Goal: Check status: Check status

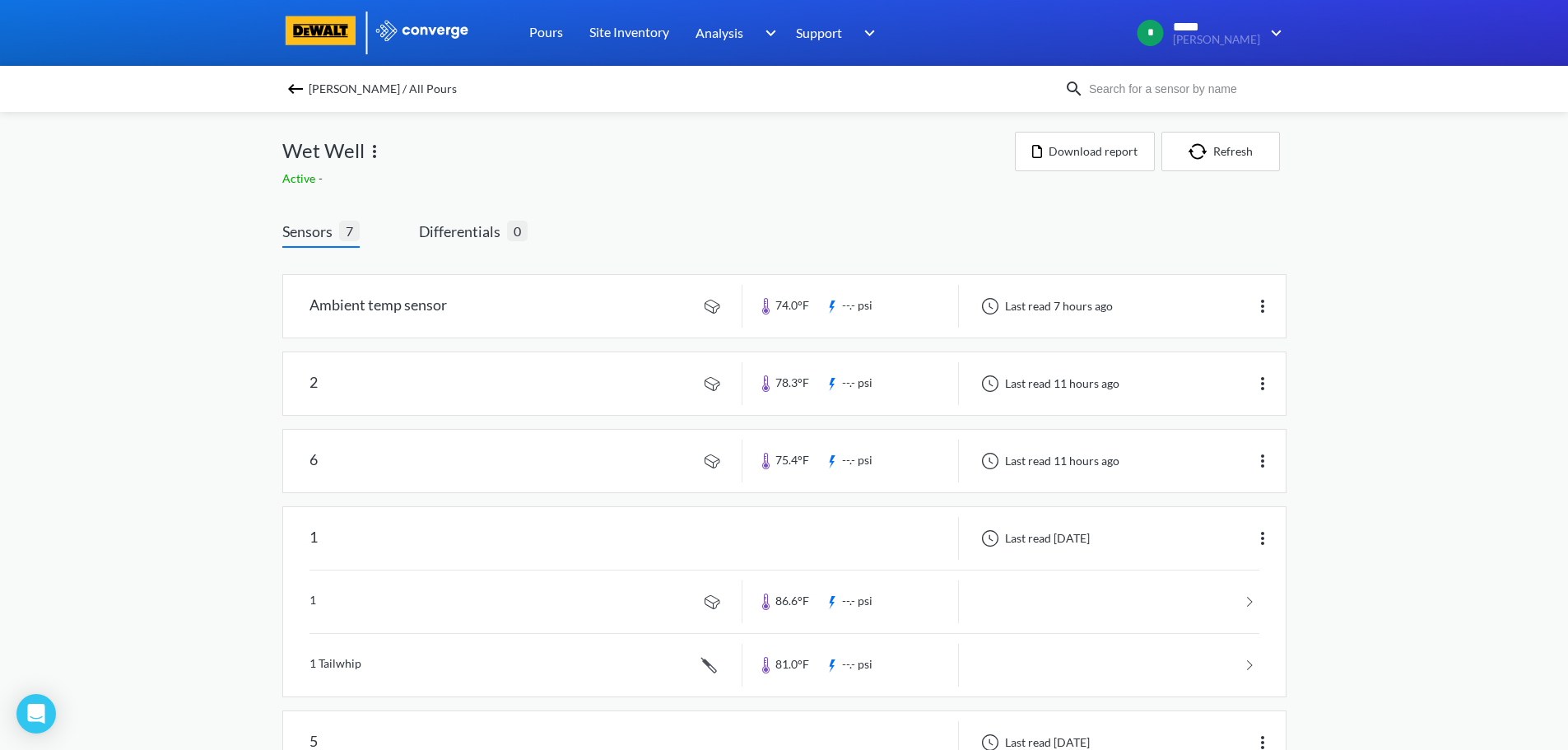
click at [305, 89] on img at bounding box center [295, 89] width 20 height 20
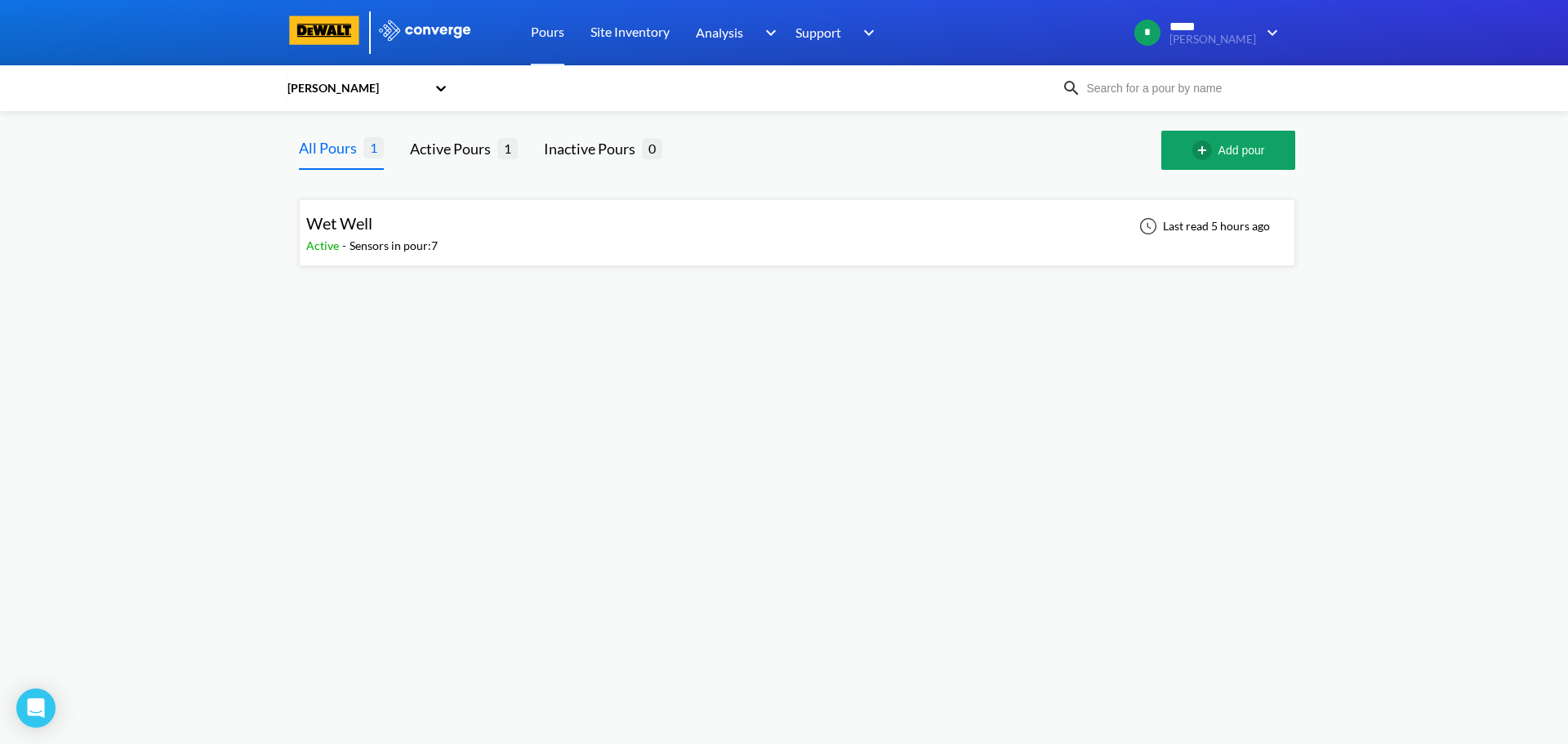
click at [464, 235] on div "Wet Well Active - Sensors in pour: 7 Last read 5 hours ago" at bounding box center [797, 232] width 982 height 52
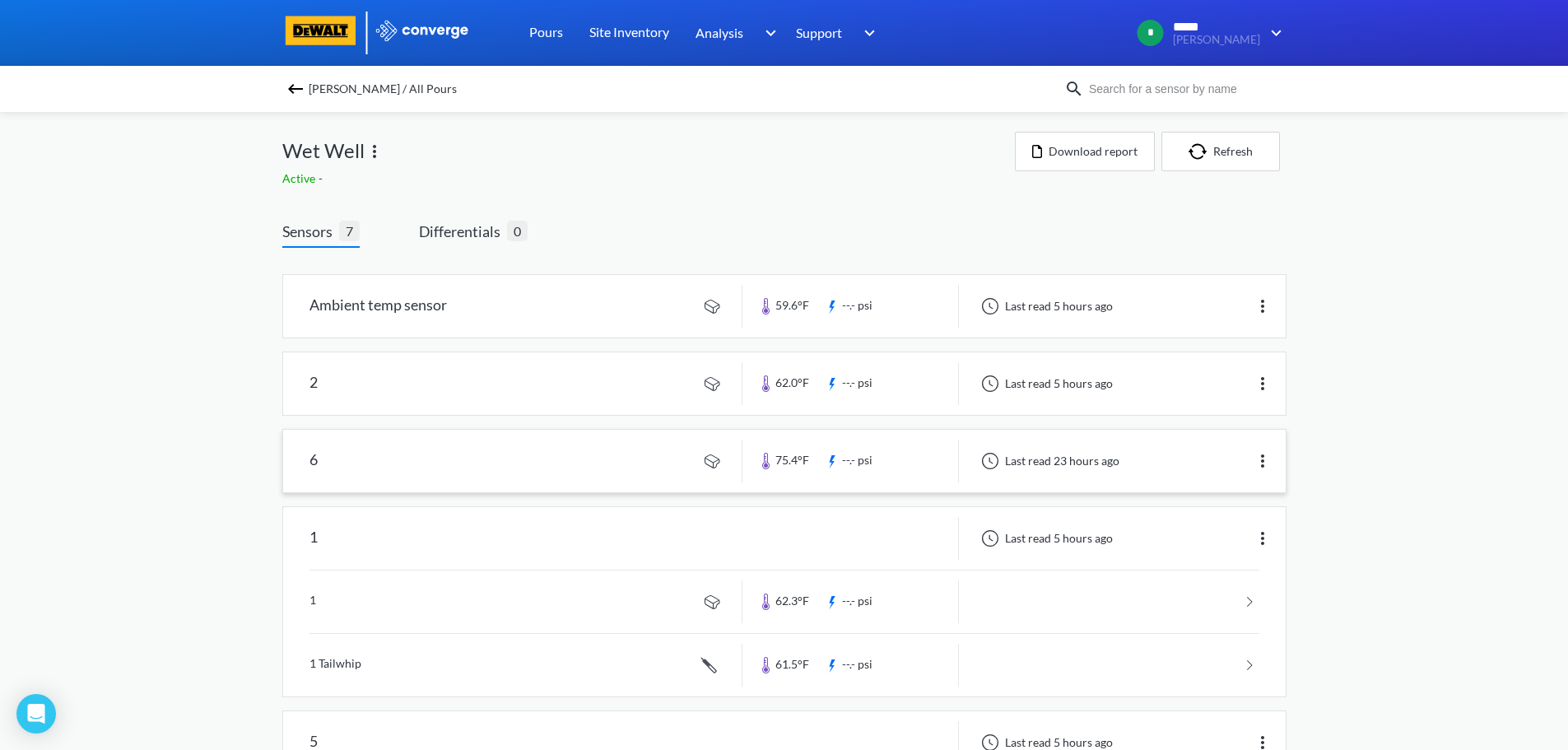
click at [892, 464] on link at bounding box center [784, 461] width 1002 height 63
click at [1265, 386] on img at bounding box center [1263, 384] width 20 height 20
click at [1108, 397] on link at bounding box center [784, 383] width 1002 height 63
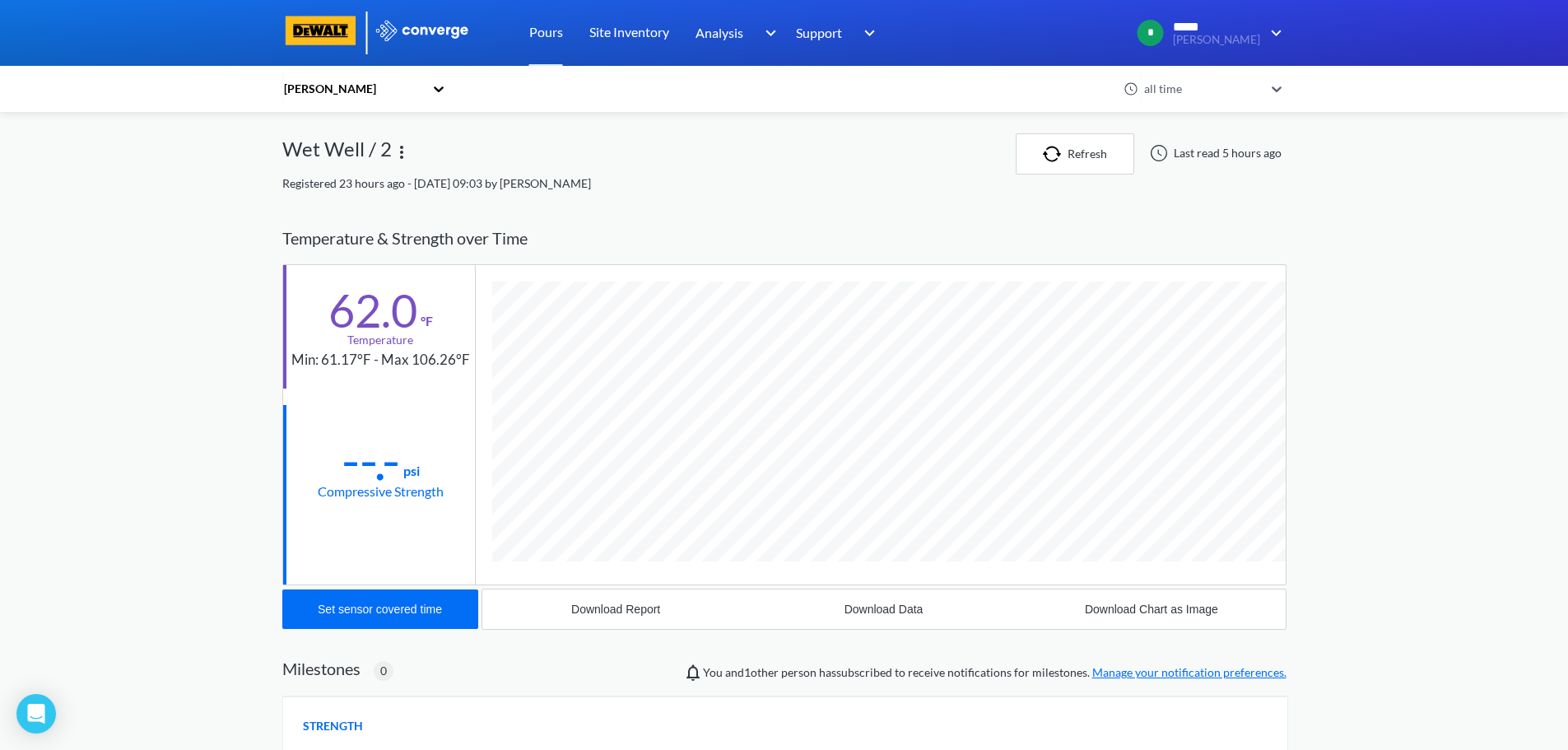
scroll to position [869, 1003]
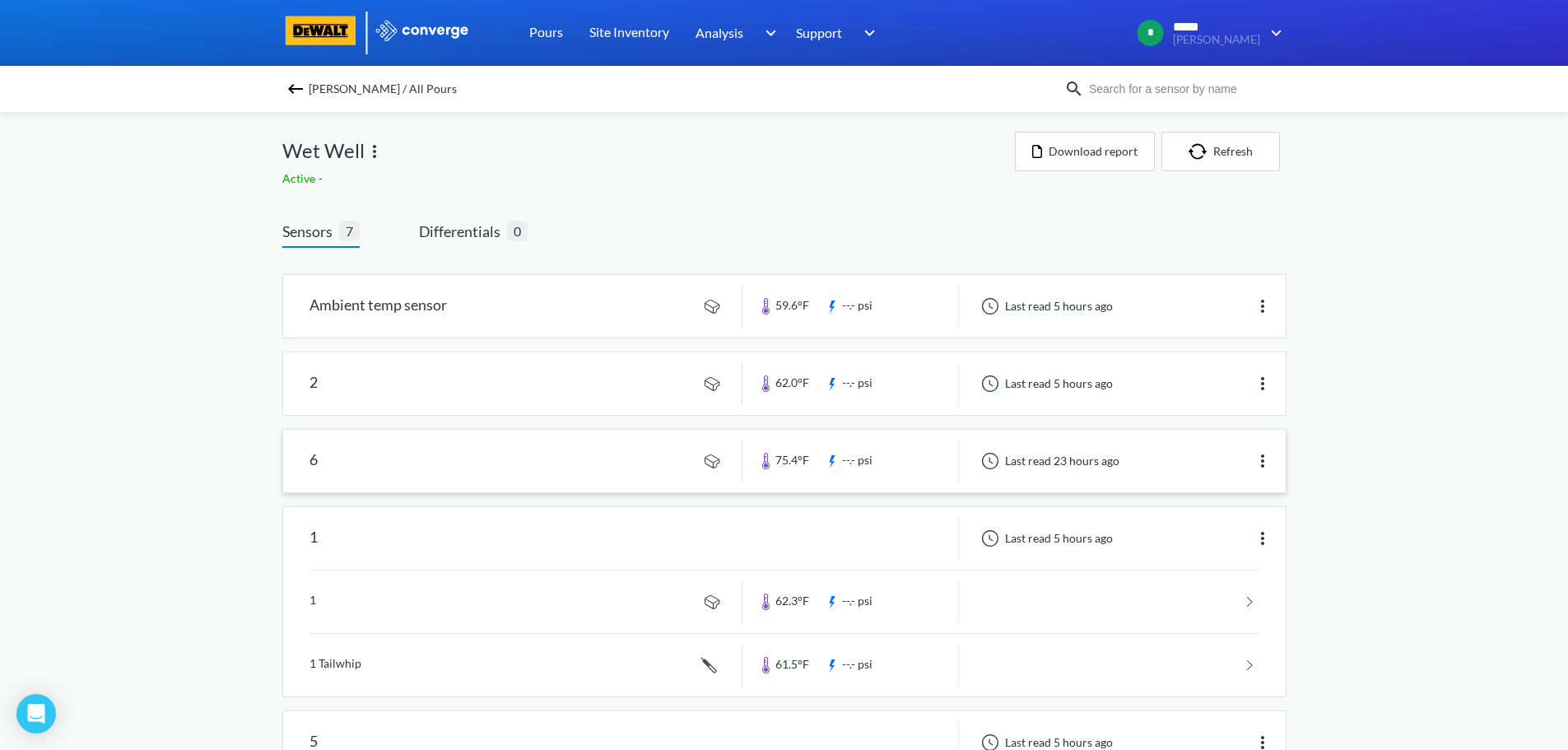
click at [651, 454] on link at bounding box center [784, 461] width 1002 height 63
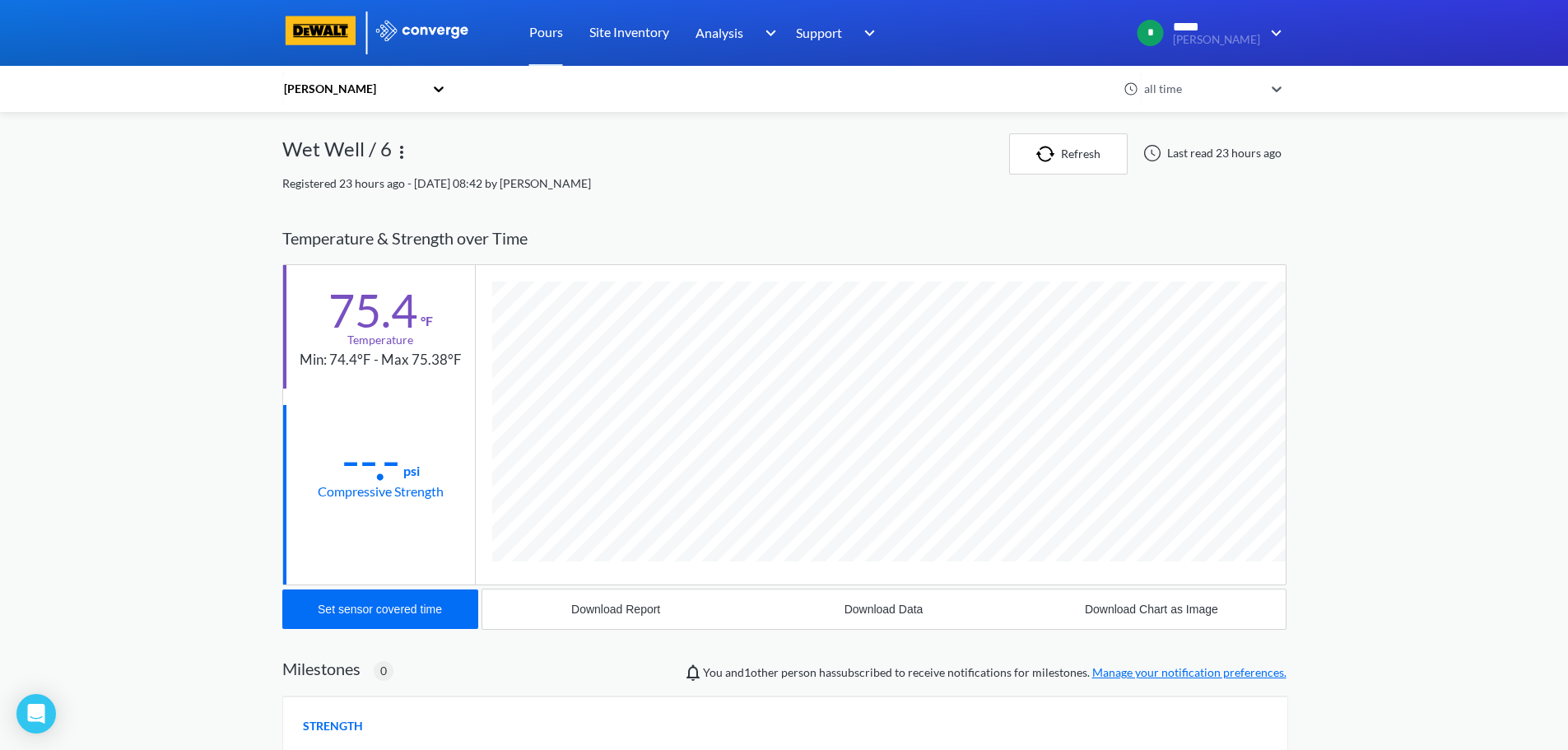
scroll to position [869, 1003]
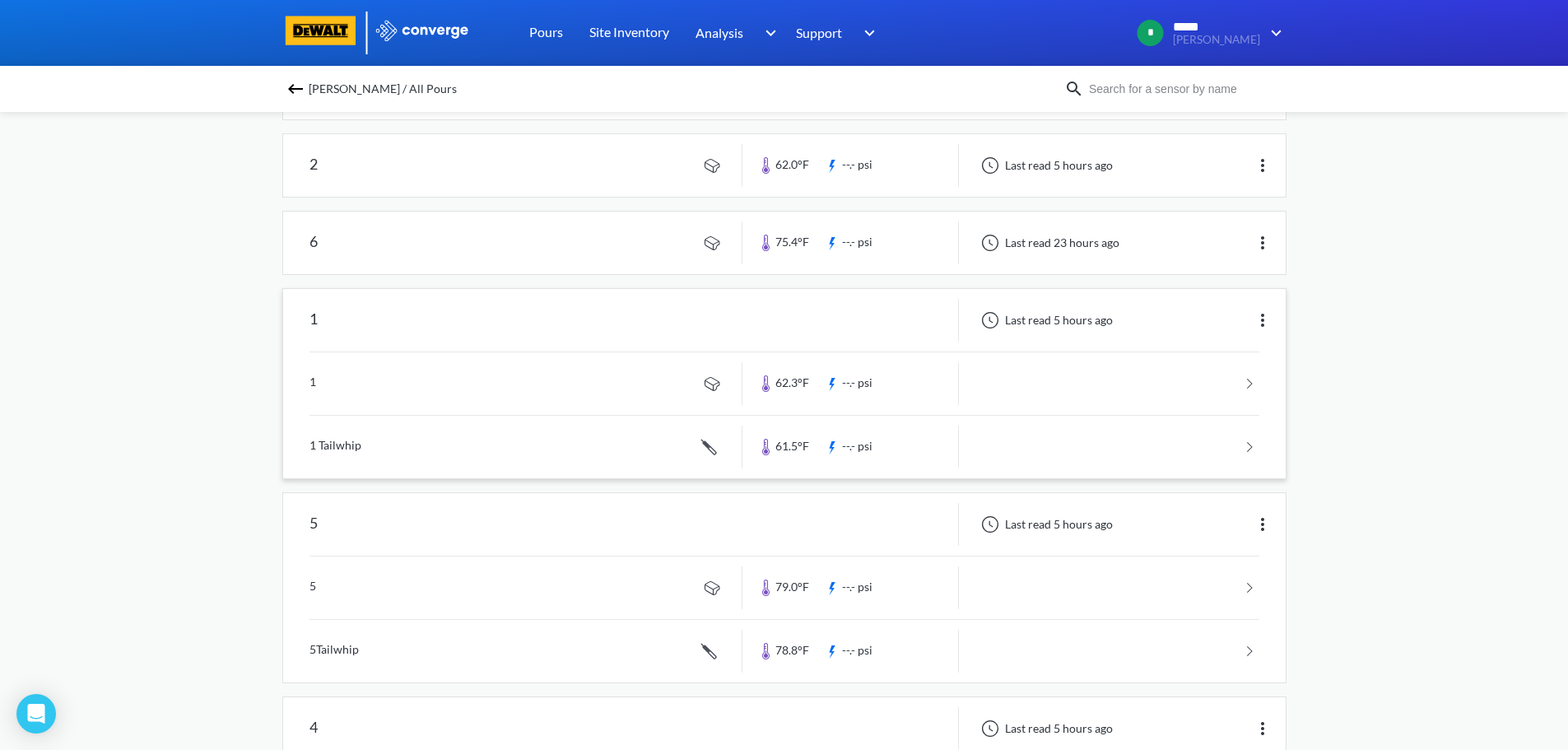
scroll to position [246, 0]
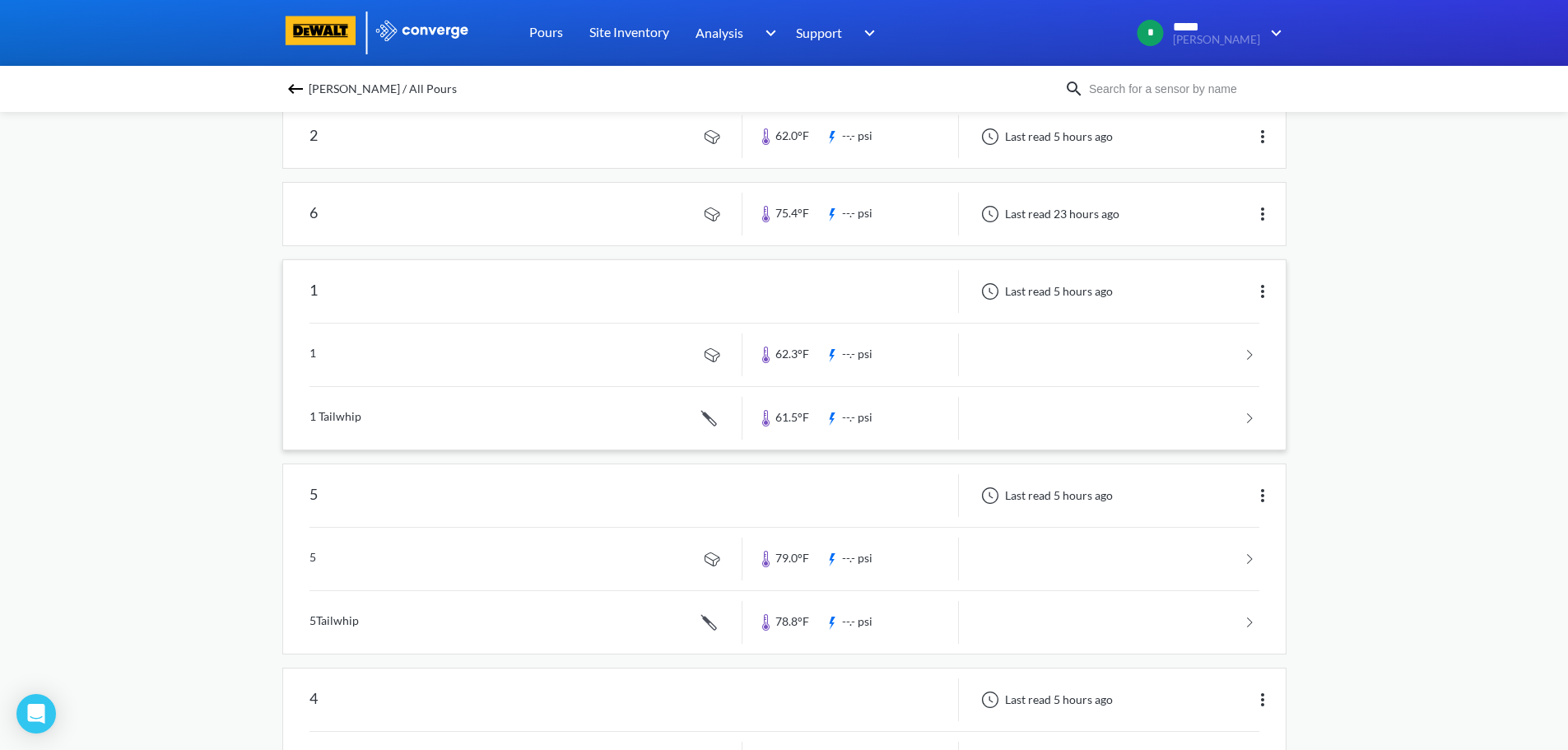
click at [515, 307] on div "1" at bounding box center [513, 291] width 459 height 43
click at [439, 355] on link at bounding box center [784, 354] width 950 height 63
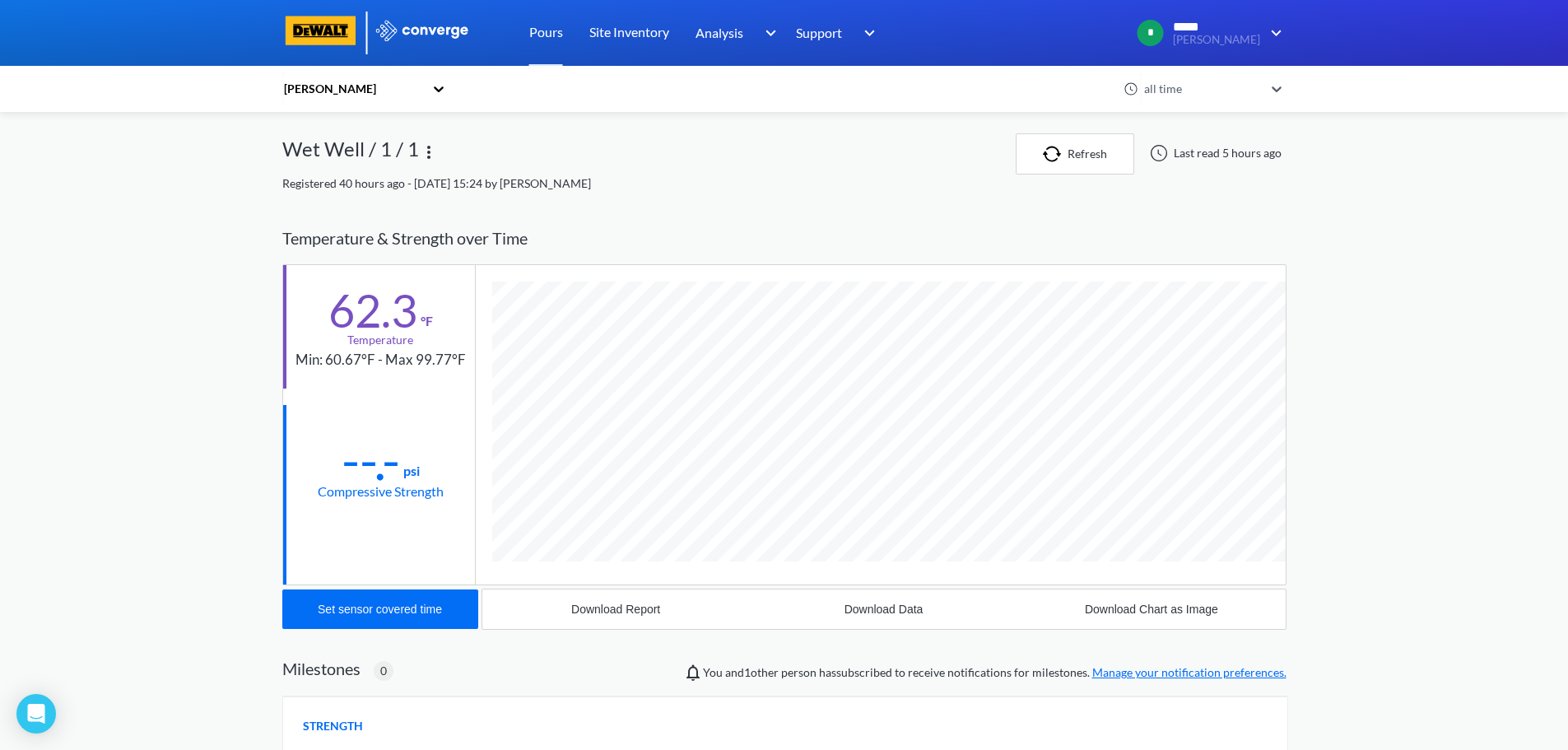
scroll to position [869, 1003]
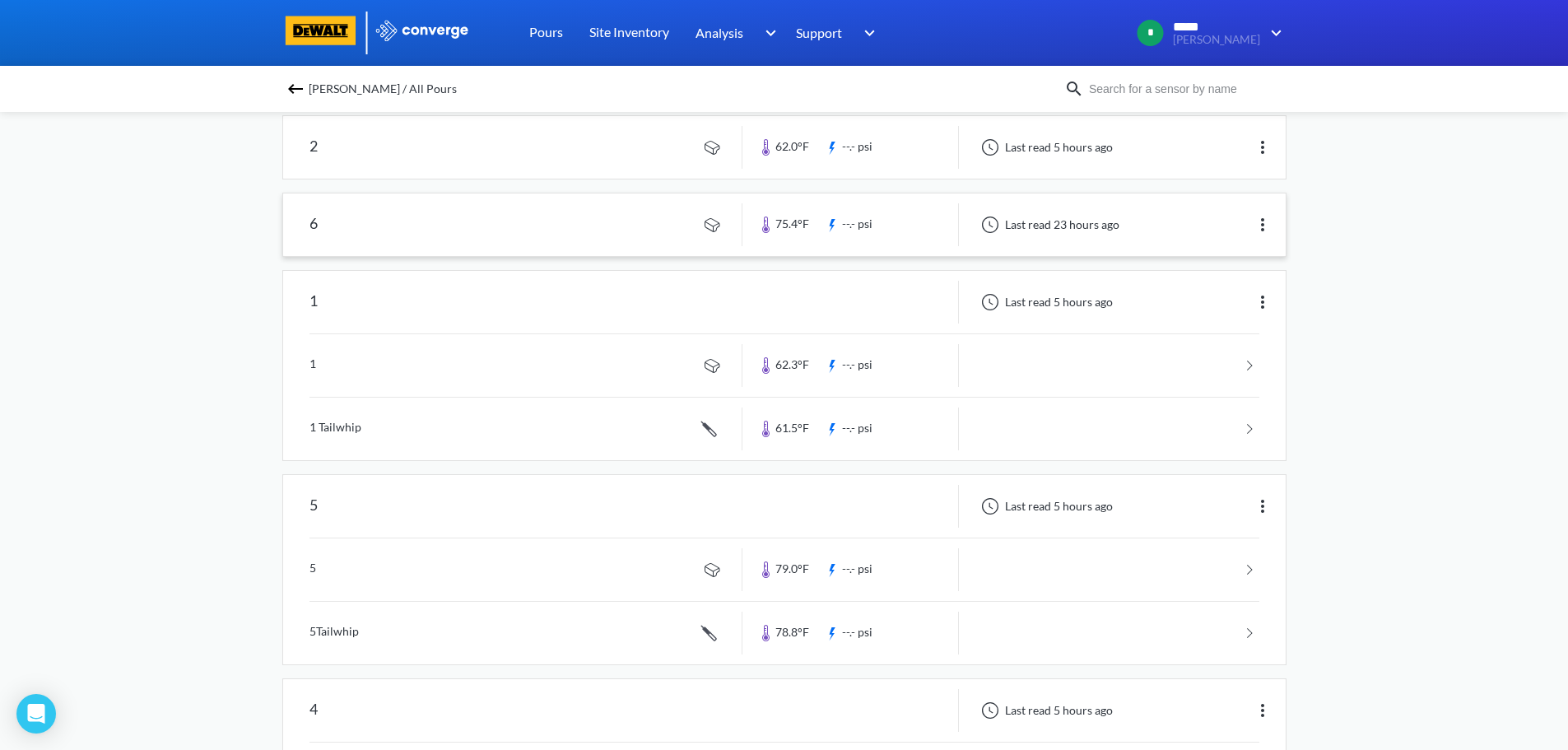
scroll to position [246, 0]
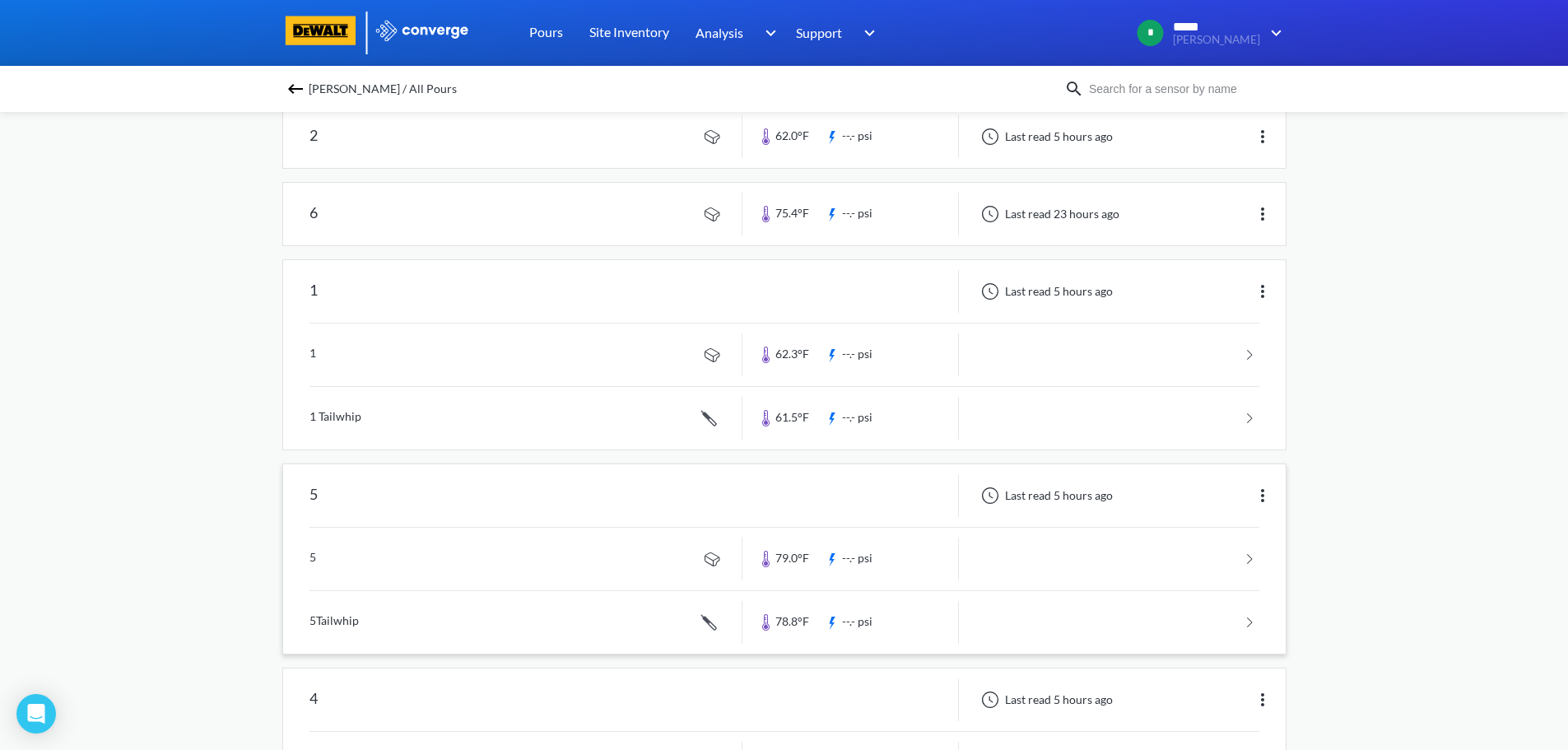
click at [576, 502] on div "5" at bounding box center [513, 495] width 459 height 43
click at [421, 565] on link at bounding box center [784, 559] width 950 height 63
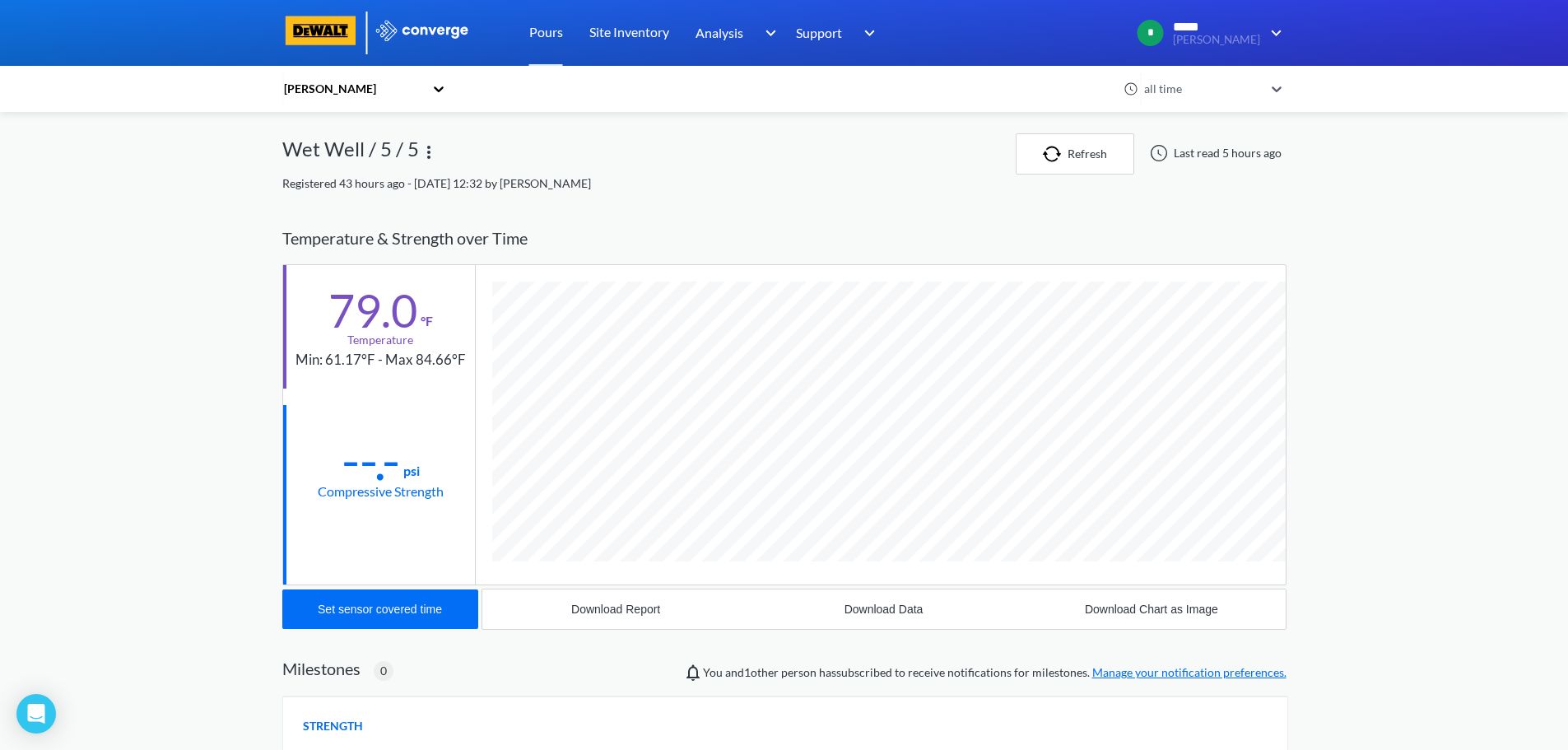
scroll to position [869, 1003]
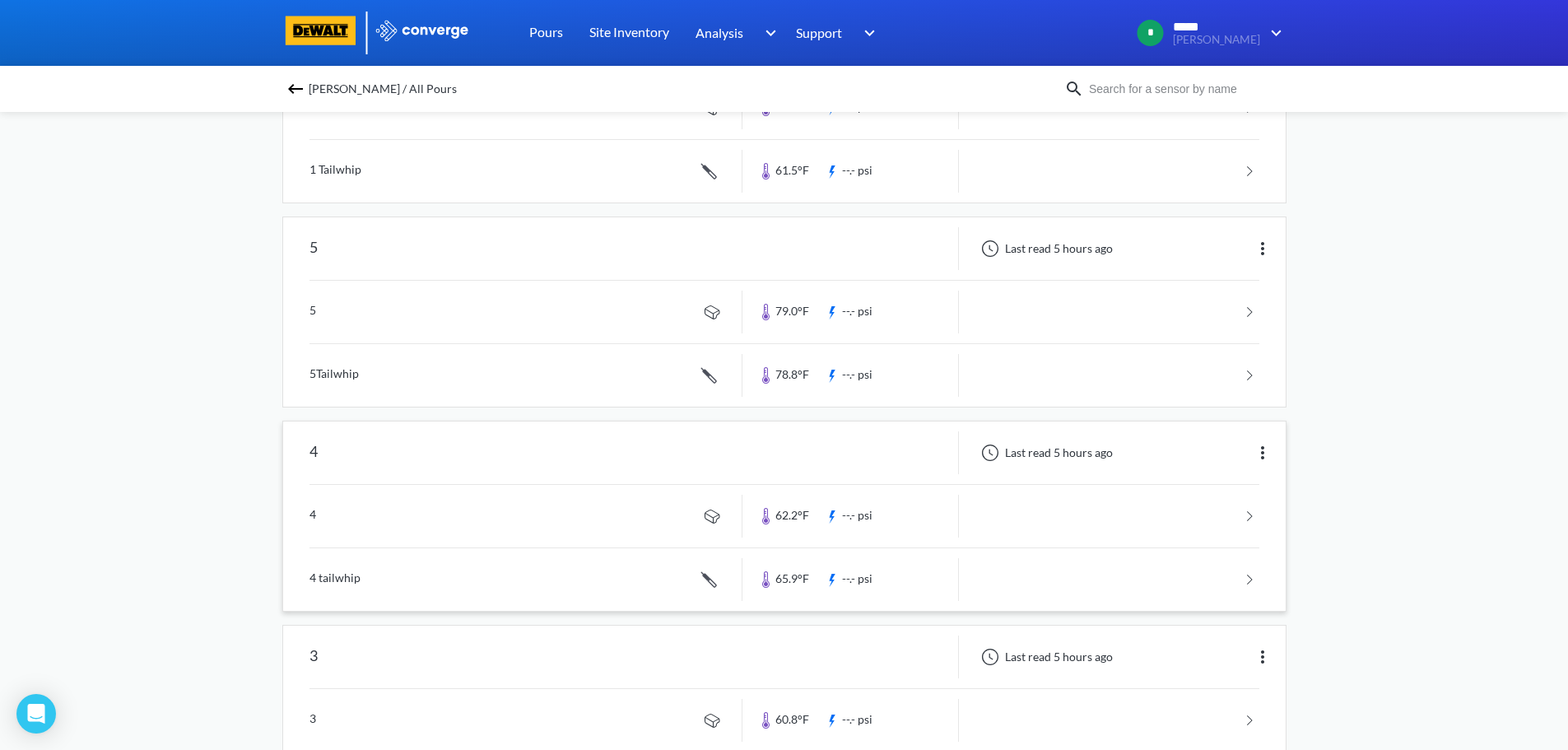
scroll to position [592, 0]
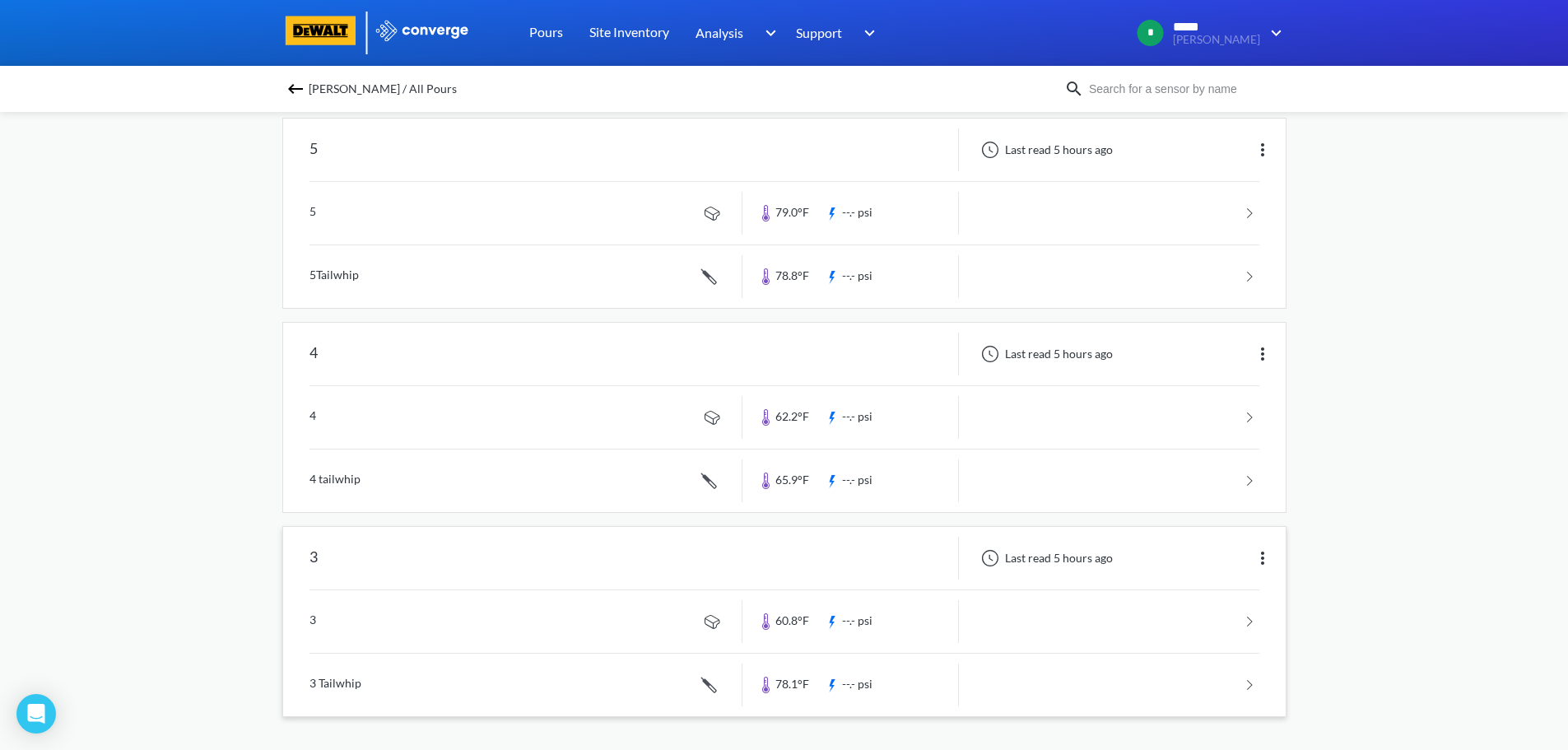
click at [440, 626] on link at bounding box center [784, 620] width 950 height 63
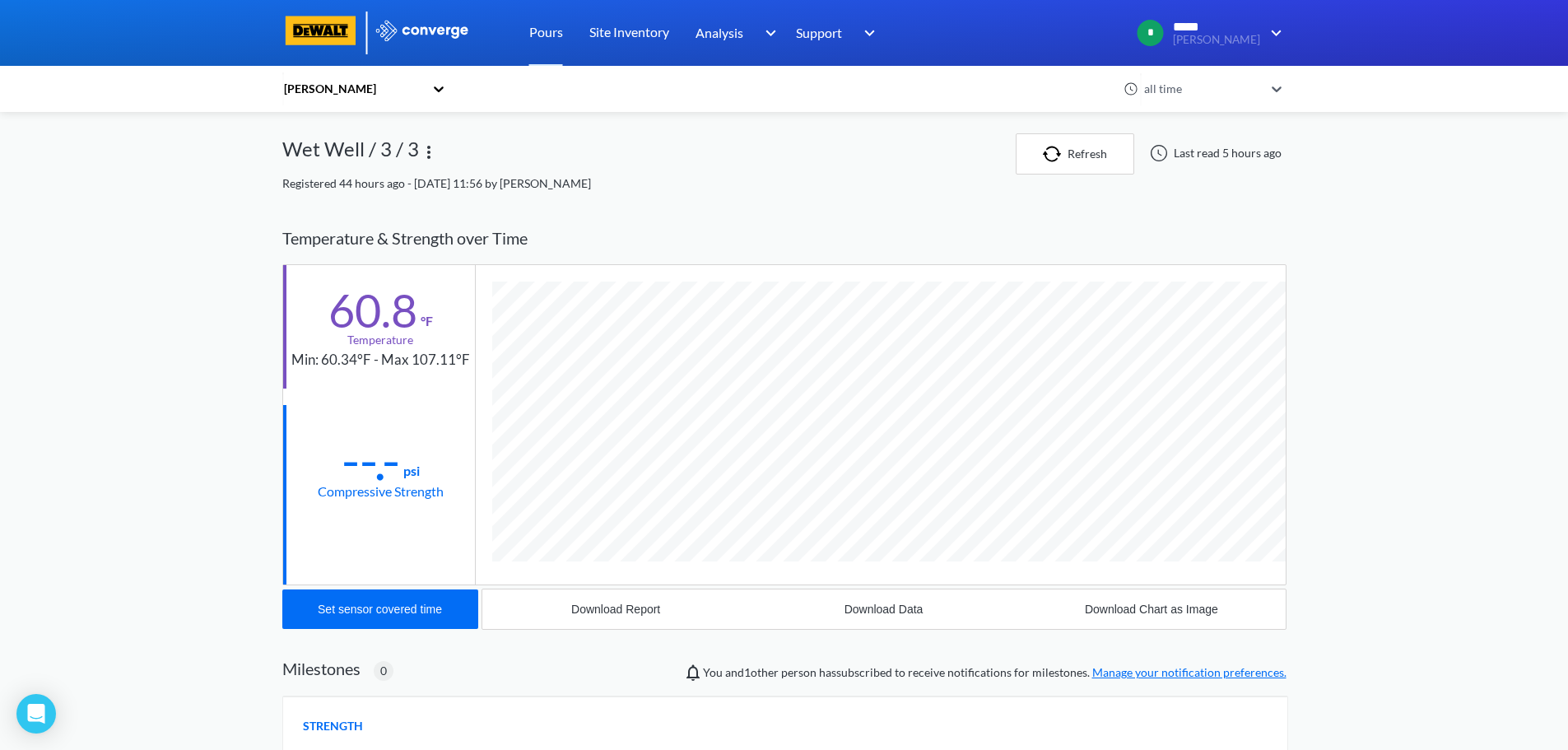
scroll to position [869, 1003]
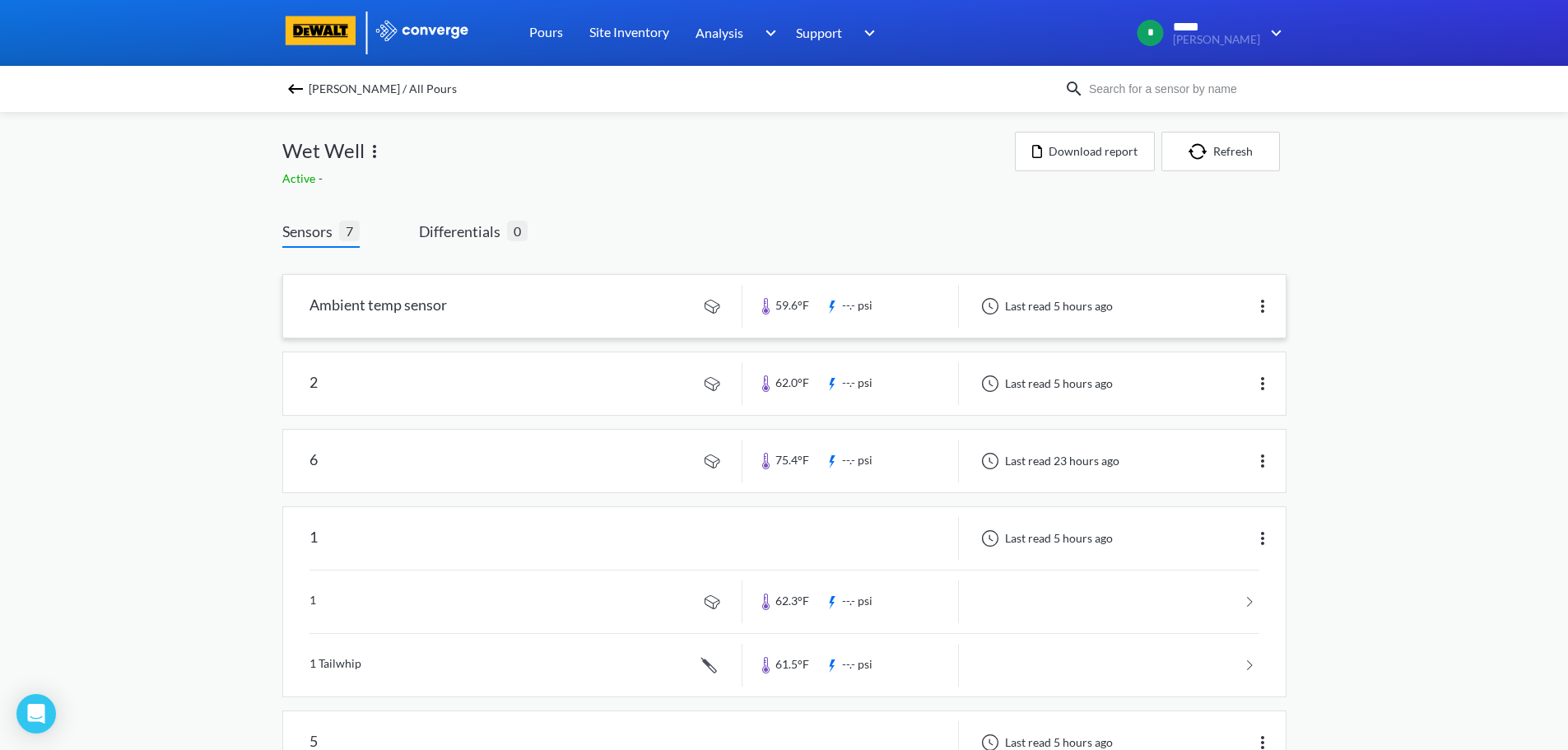
click at [436, 319] on link at bounding box center [784, 306] width 1002 height 63
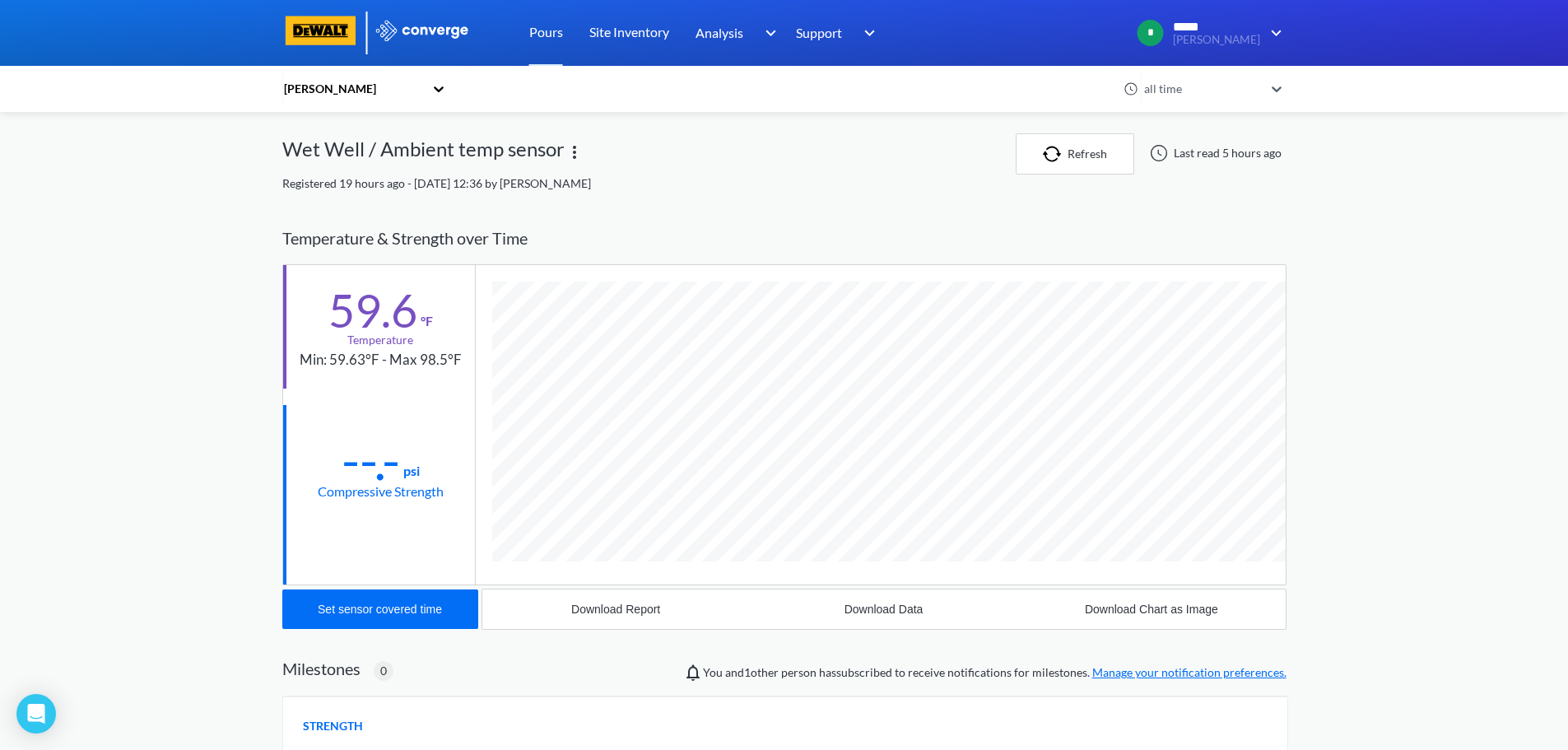
scroll to position [869, 1003]
